Goal: Transaction & Acquisition: Purchase product/service

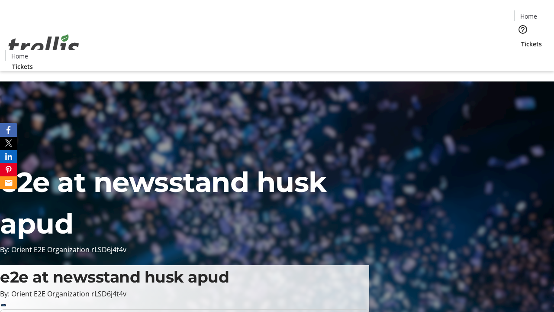
click at [521, 39] on span "Tickets" at bounding box center [531, 43] width 21 height 9
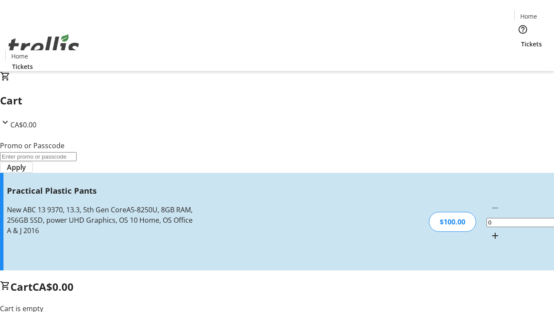
click at [490, 230] on mat-icon "Increment by one" at bounding box center [495, 235] width 10 height 10
type input "1"
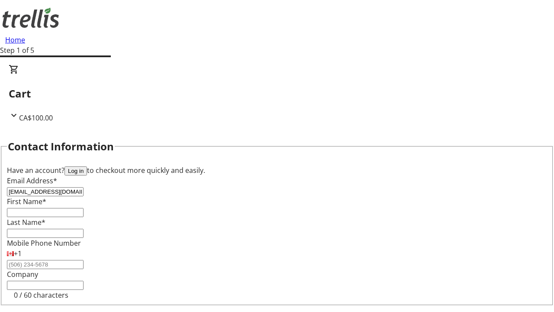
type input "[EMAIL_ADDRESS][DOMAIN_NAME]"
type input "Wilton"
type input "[PERSON_NAME]"
